Goal: Navigation & Orientation: Understand site structure

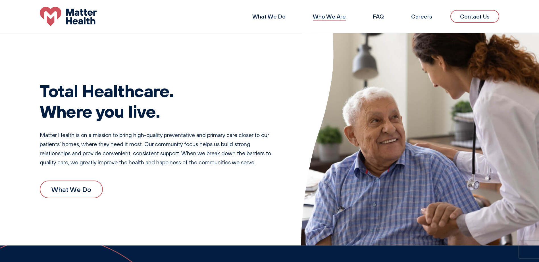
click at [333, 17] on link "Who We Are" at bounding box center [329, 16] width 33 height 7
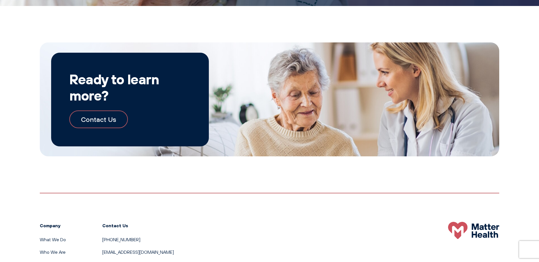
scroll to position [661, 0]
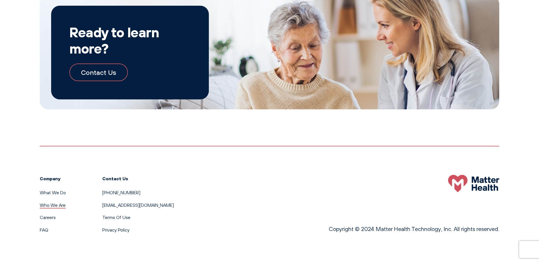
drag, startPoint x: 47, startPoint y: 204, endPoint x: 52, endPoint y: 203, distance: 5.9
click at [47, 204] on link "Who We Are" at bounding box center [53, 205] width 26 height 6
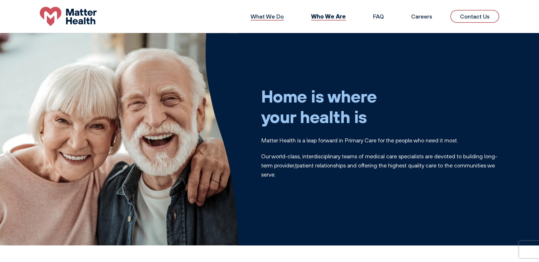
click at [256, 15] on link "What We Do" at bounding box center [267, 16] width 33 height 7
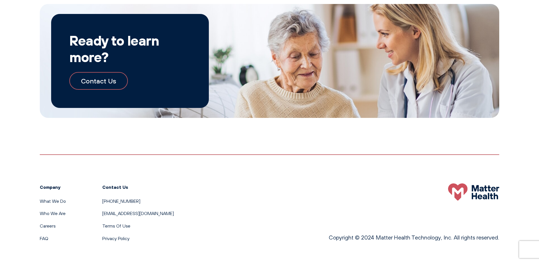
scroll to position [623, 0]
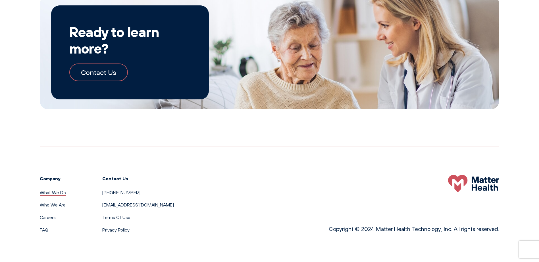
click at [53, 192] on link "What We Do" at bounding box center [53, 192] width 26 height 6
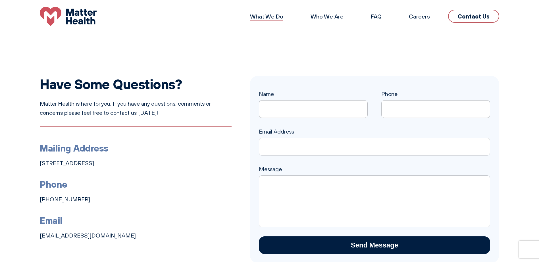
click at [264, 17] on link "What We Do" at bounding box center [266, 16] width 33 height 7
